Goal: Information Seeking & Learning: Learn about a topic

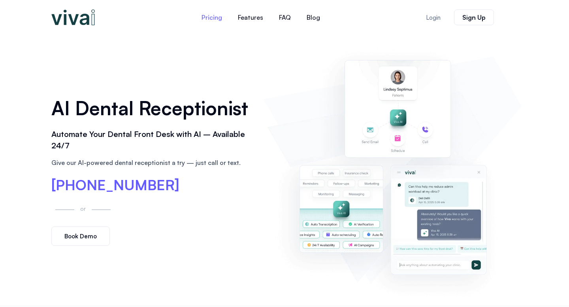
click at [210, 13] on link "Pricing" at bounding box center [212, 17] width 36 height 19
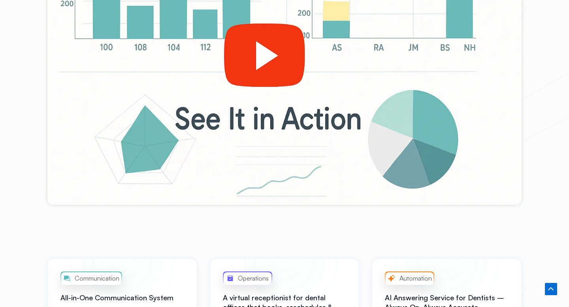
scroll to position [428, 0]
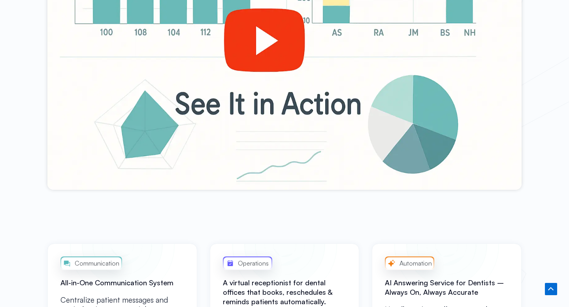
click at [265, 65] on div at bounding box center [284, 56] width 474 height 267
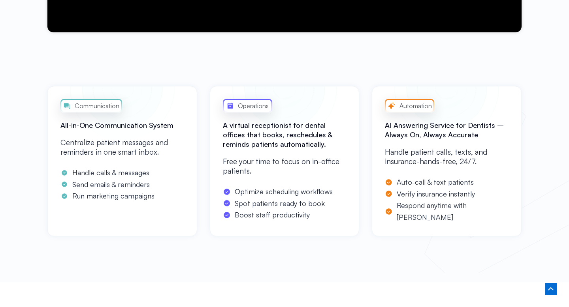
scroll to position [584, 0]
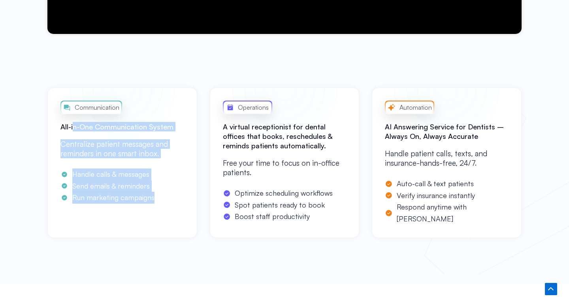
drag, startPoint x: 75, startPoint y: 126, endPoint x: 162, endPoint y: 196, distance: 111.8
click at [163, 196] on div "Communication All-in-One Communication System Centralize patient messages and r…" at bounding box center [122, 163] width 150 height 150
click at [139, 191] on span "Send emails & reminders" at bounding box center [109, 187] width 79 height 12
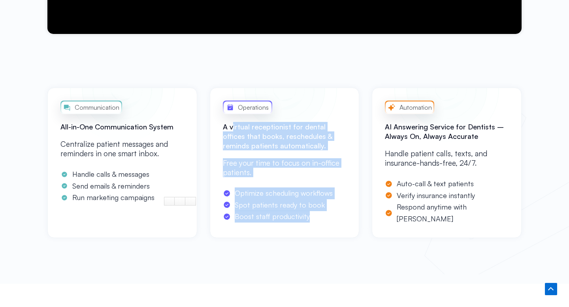
drag, startPoint x: 233, startPoint y: 128, endPoint x: 315, endPoint y: 211, distance: 117.0
click at [315, 211] on div "Operations A virtual receptionist for dental offices that books, reschedules & …" at bounding box center [285, 163] width 150 height 150
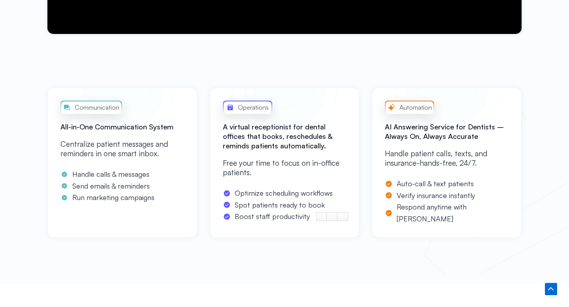
click at [298, 197] on span "Optimize scheduling workflows" at bounding box center [283, 194] width 100 height 12
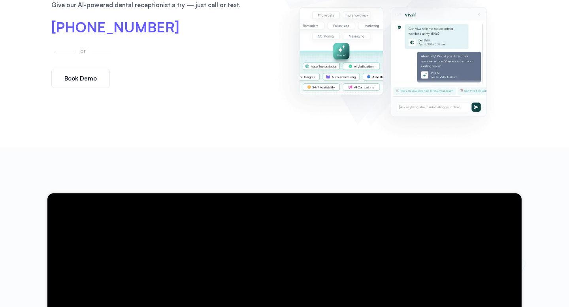
scroll to position [0, 0]
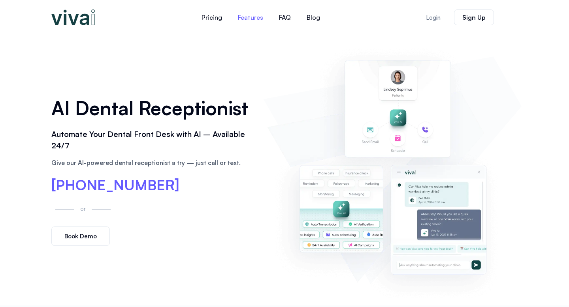
click at [248, 20] on link "Features" at bounding box center [250, 17] width 41 height 19
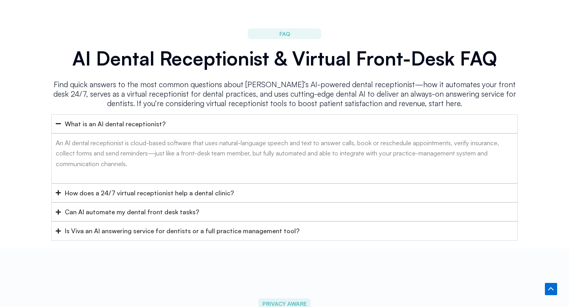
scroll to position [3152, 0]
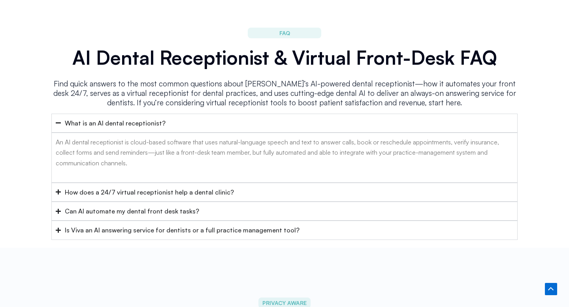
click at [111, 187] on div "How does a 24/7 virtual receptionist help a dental clinic?" at bounding box center [149, 192] width 169 height 10
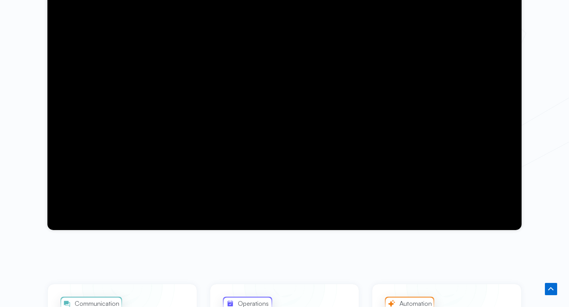
scroll to position [0, 0]
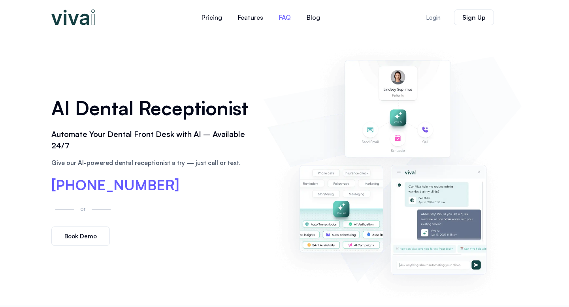
click at [287, 15] on link "FAQ" at bounding box center [285, 17] width 28 height 19
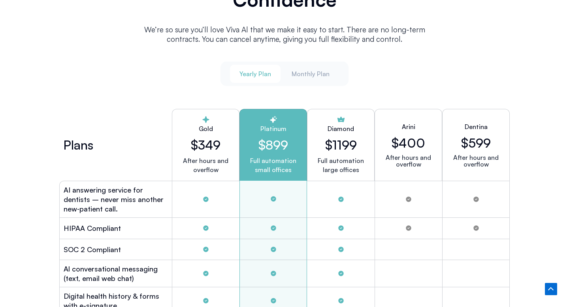
scroll to position [2090, 0]
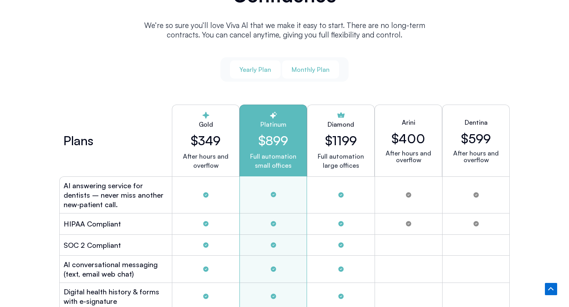
click at [309, 71] on span "Monthly Plan" at bounding box center [310, 69] width 38 height 9
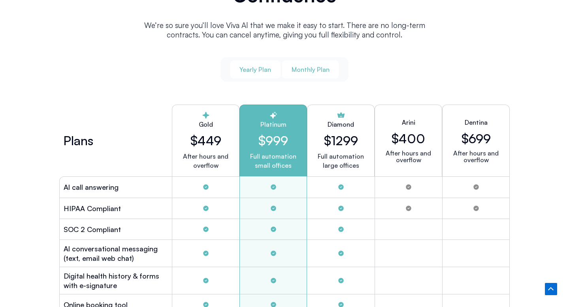
click at [264, 66] on span "Yearly Plan" at bounding box center [255, 69] width 32 height 9
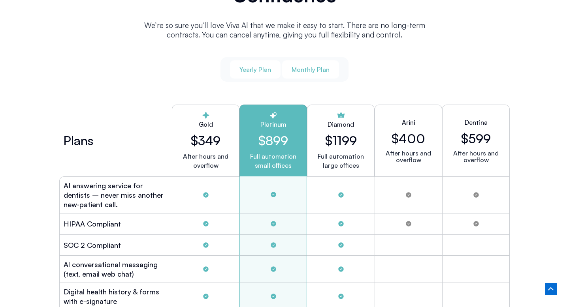
click at [305, 70] on span "Monthly Plan" at bounding box center [310, 69] width 38 height 9
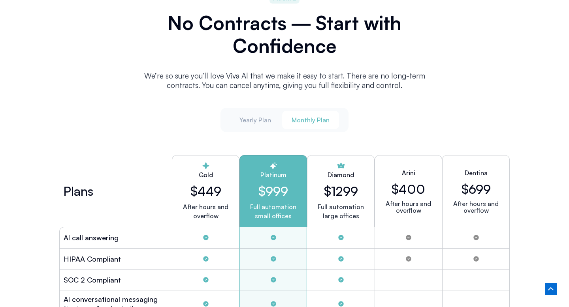
scroll to position [2038, 0]
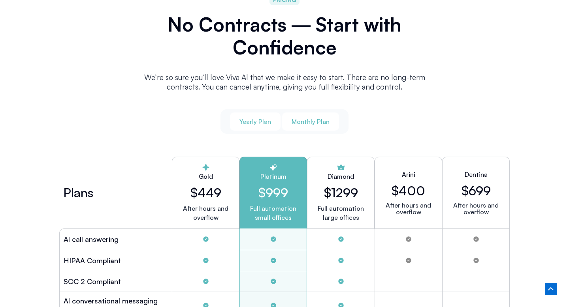
click at [257, 120] on span "Yearly Plan" at bounding box center [255, 121] width 32 height 9
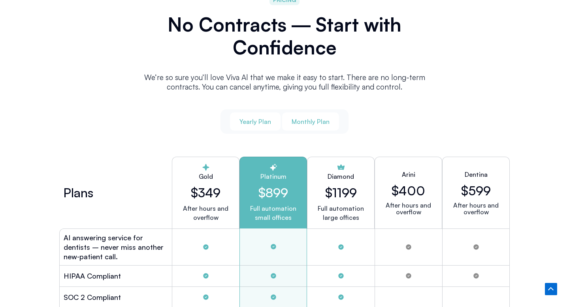
click at [312, 119] on span "Monthly Plan" at bounding box center [310, 121] width 38 height 9
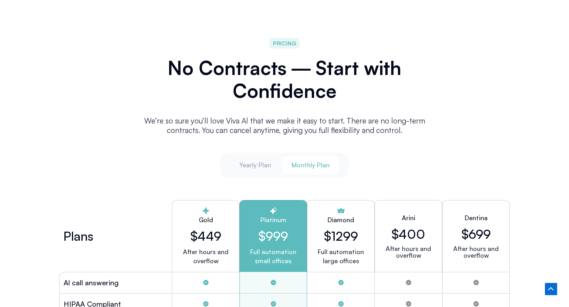
scroll to position [2059, 0]
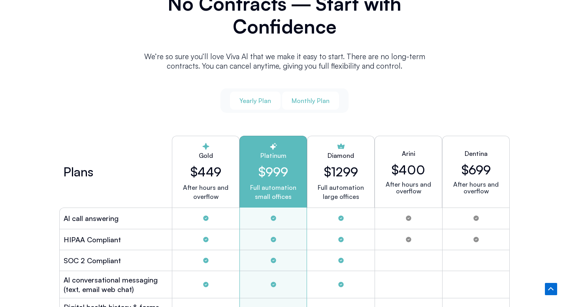
click at [265, 99] on span "Yearly Plan" at bounding box center [255, 100] width 32 height 9
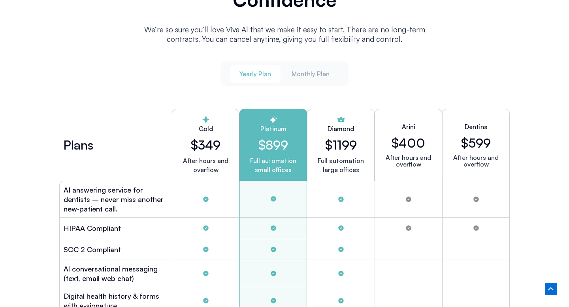
scroll to position [2087, 0]
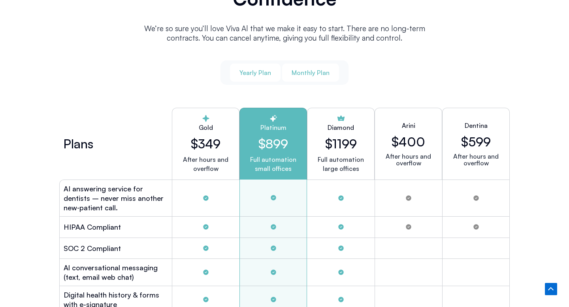
click at [315, 71] on span "Monthly Plan" at bounding box center [310, 72] width 38 height 9
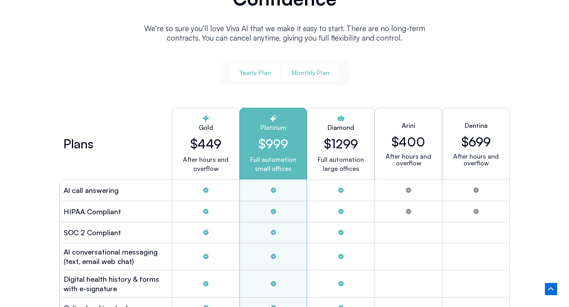
click at [266, 73] on span "Yearly Plan" at bounding box center [255, 72] width 32 height 9
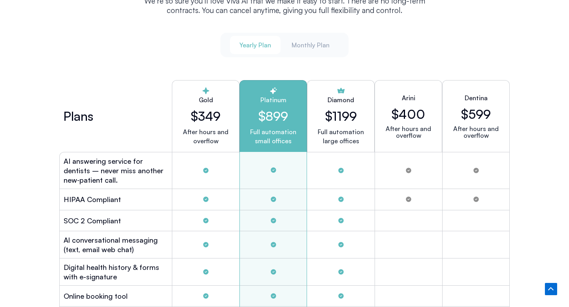
scroll to position [2102, 0]
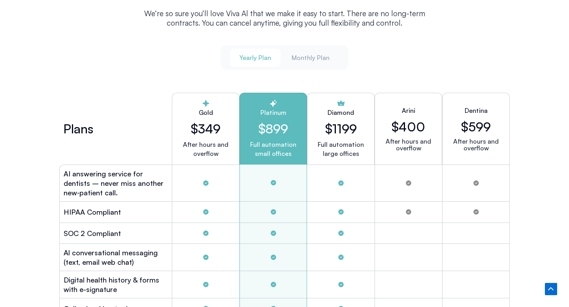
click at [253, 53] on span "Yearly Plan" at bounding box center [255, 57] width 32 height 9
click at [311, 56] on span "Monthly Plan" at bounding box center [310, 57] width 38 height 9
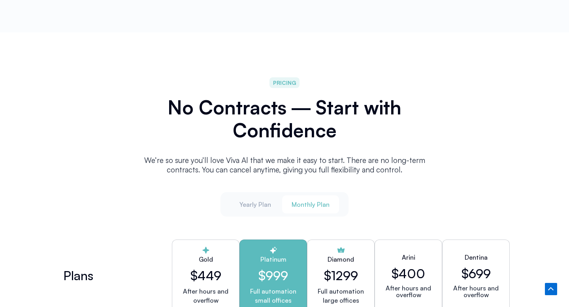
scroll to position [1954, 0]
click at [262, 209] on button "Yearly Plan" at bounding box center [255, 205] width 51 height 18
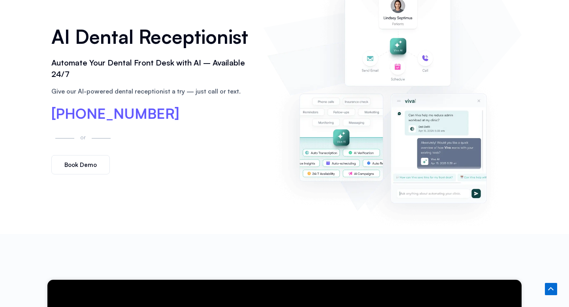
scroll to position [0, 0]
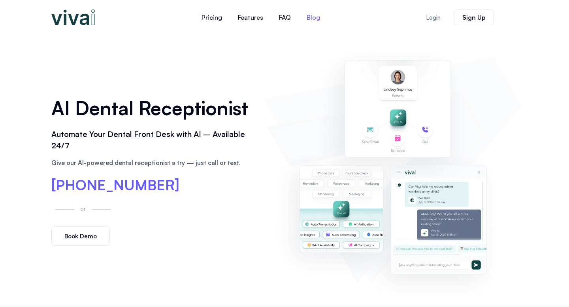
click at [310, 18] on link "Blog" at bounding box center [313, 17] width 29 height 19
